Goal: Navigation & Orientation: Find specific page/section

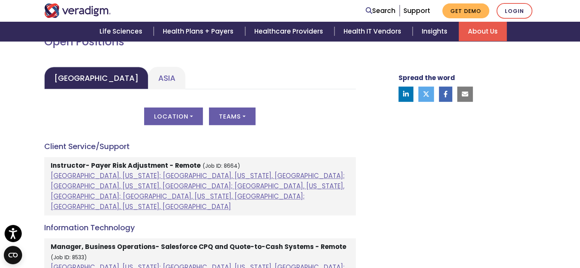
scroll to position [357, 0]
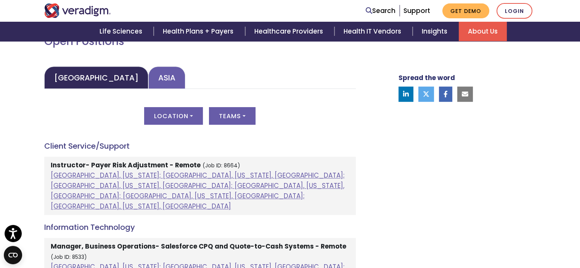
click at [148, 82] on link "Asia" at bounding box center [166, 77] width 37 height 22
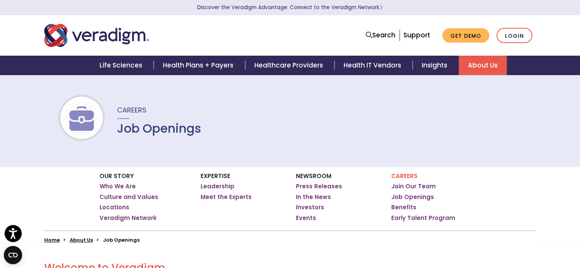
scroll to position [0, 0]
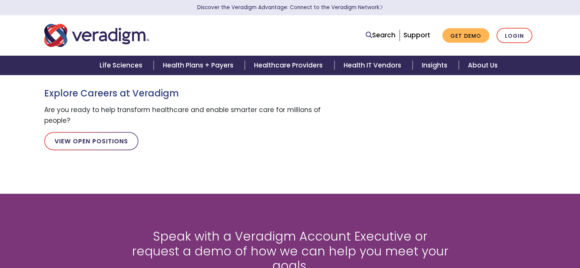
scroll to position [128, 0]
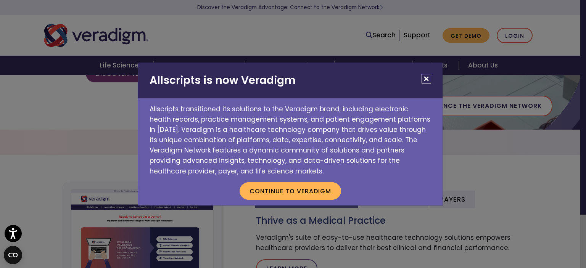
click at [427, 81] on button "Close" at bounding box center [426, 79] width 10 height 10
